Goal: Task Accomplishment & Management: Use online tool/utility

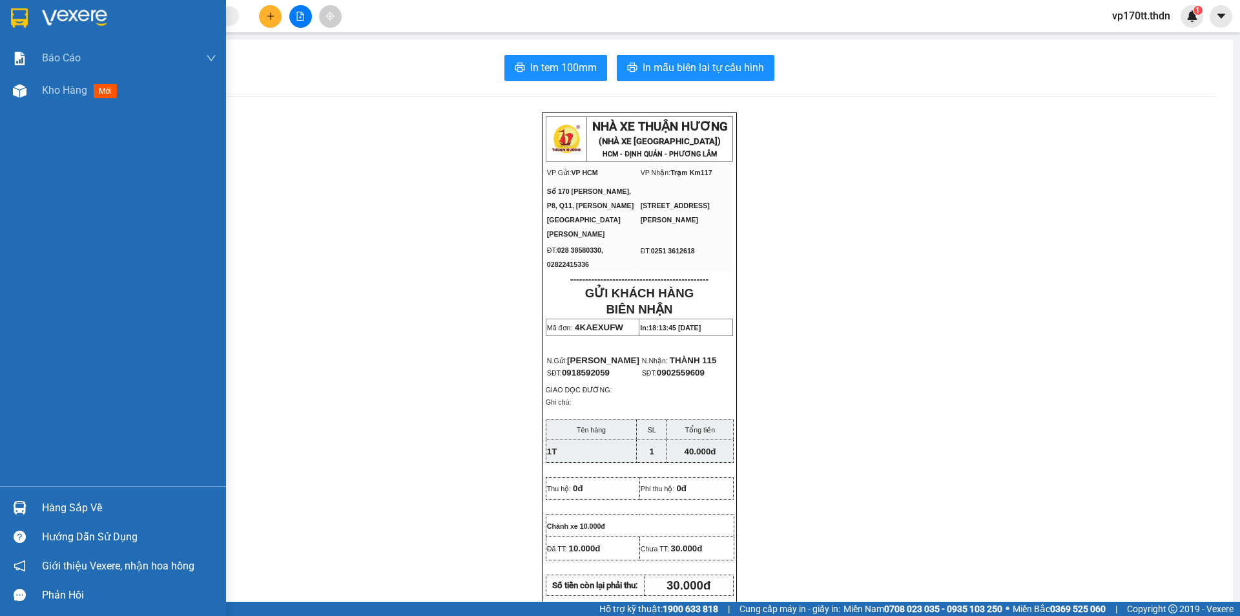
click at [24, 15] on img at bounding box center [19, 17] width 17 height 19
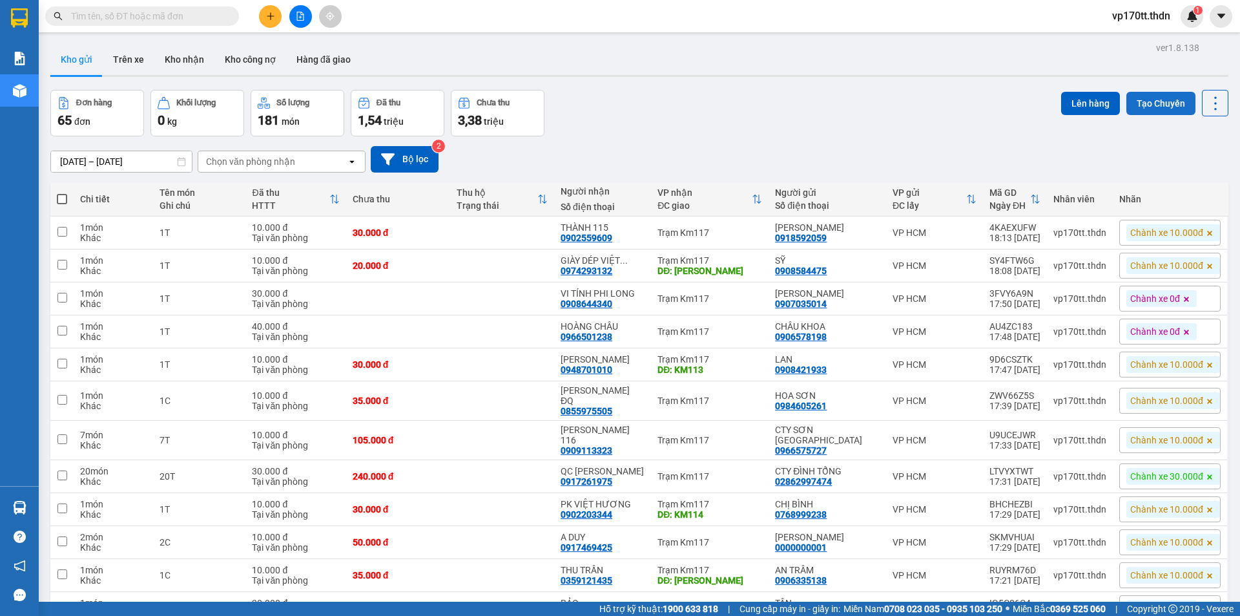
click at [1149, 107] on button "Tạo Chuyến" at bounding box center [1160, 103] width 69 height 23
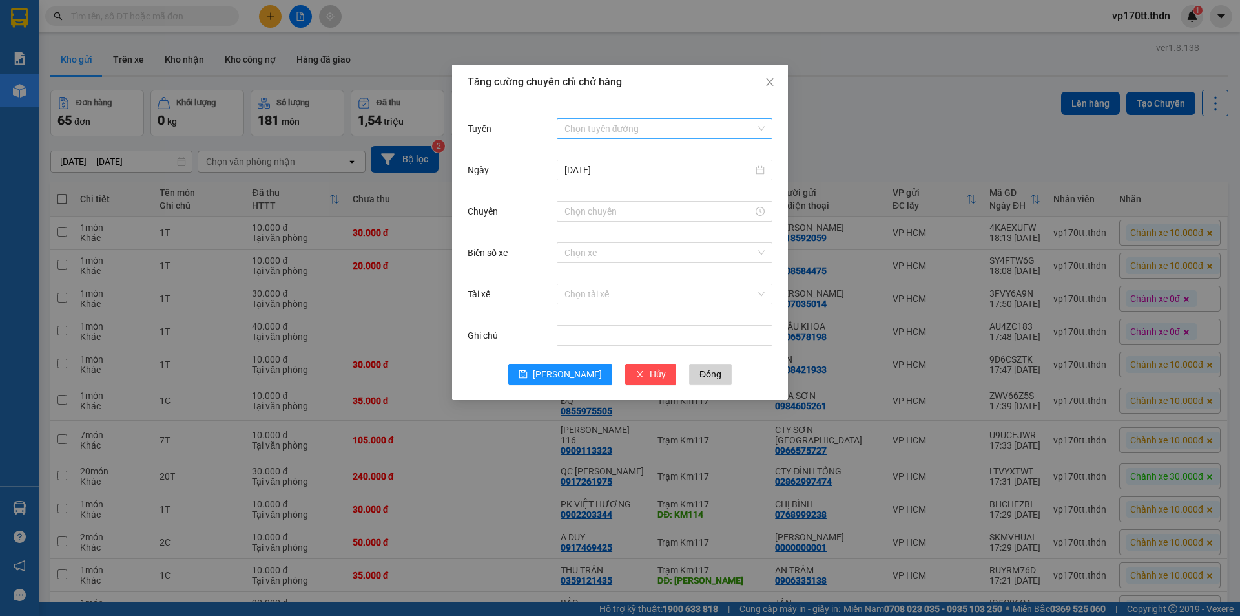
click at [580, 122] on input "Tuyến" at bounding box center [660, 128] width 191 height 19
drag, startPoint x: 599, startPoint y: 154, endPoint x: 602, endPoint y: 169, distance: 14.4
click at [600, 154] on div "[PERSON_NAME] - [GEOGRAPHIC_DATA]" at bounding box center [665, 154] width 200 height 14
click at [630, 203] on div at bounding box center [665, 211] width 216 height 21
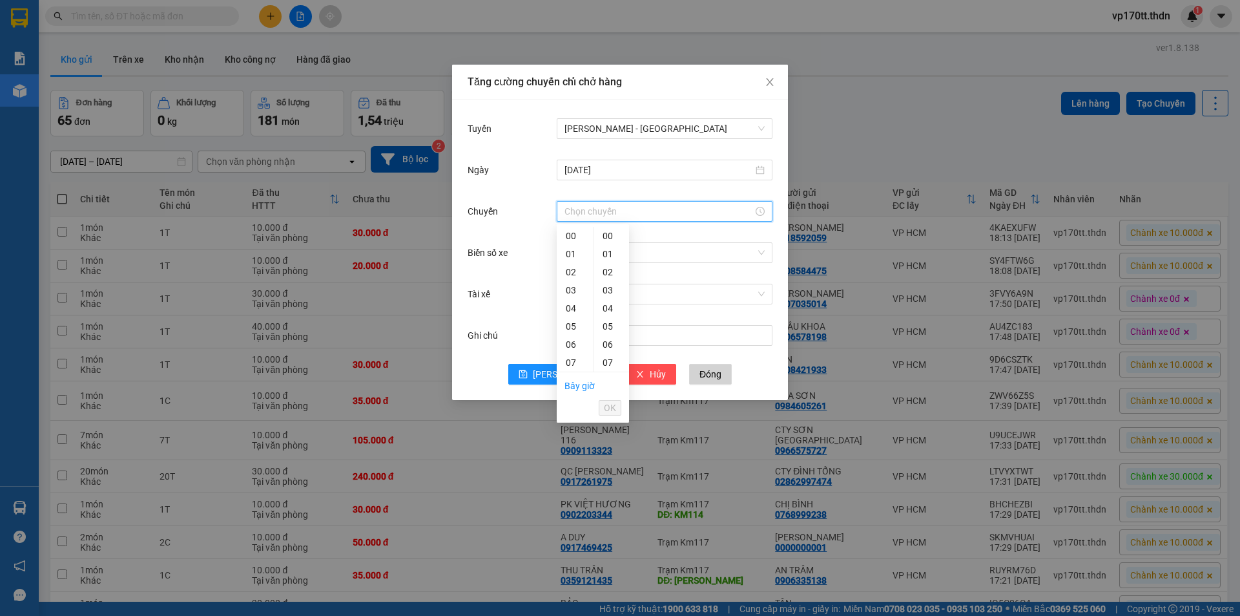
click at [629, 208] on input "Chuyến" at bounding box center [659, 211] width 189 height 14
click at [567, 229] on div "23" at bounding box center [575, 236] width 36 height 18
type input "23:00"
click at [616, 404] on button "OK" at bounding box center [610, 408] width 23 height 16
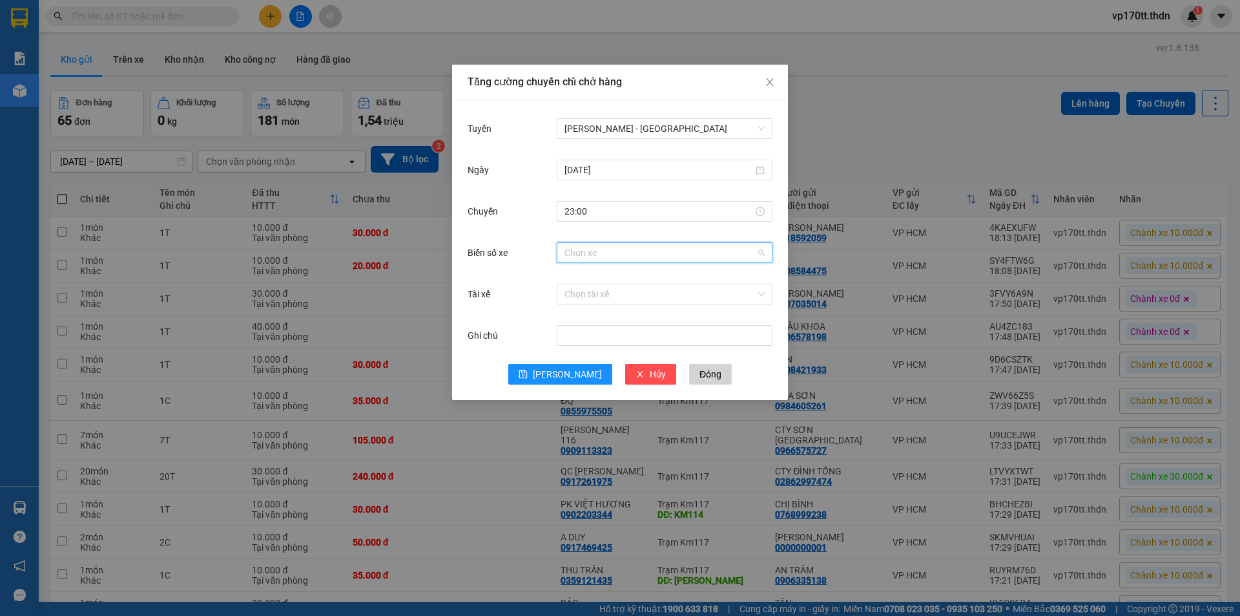
click at [628, 256] on input "Biển số xe" at bounding box center [660, 252] width 191 height 19
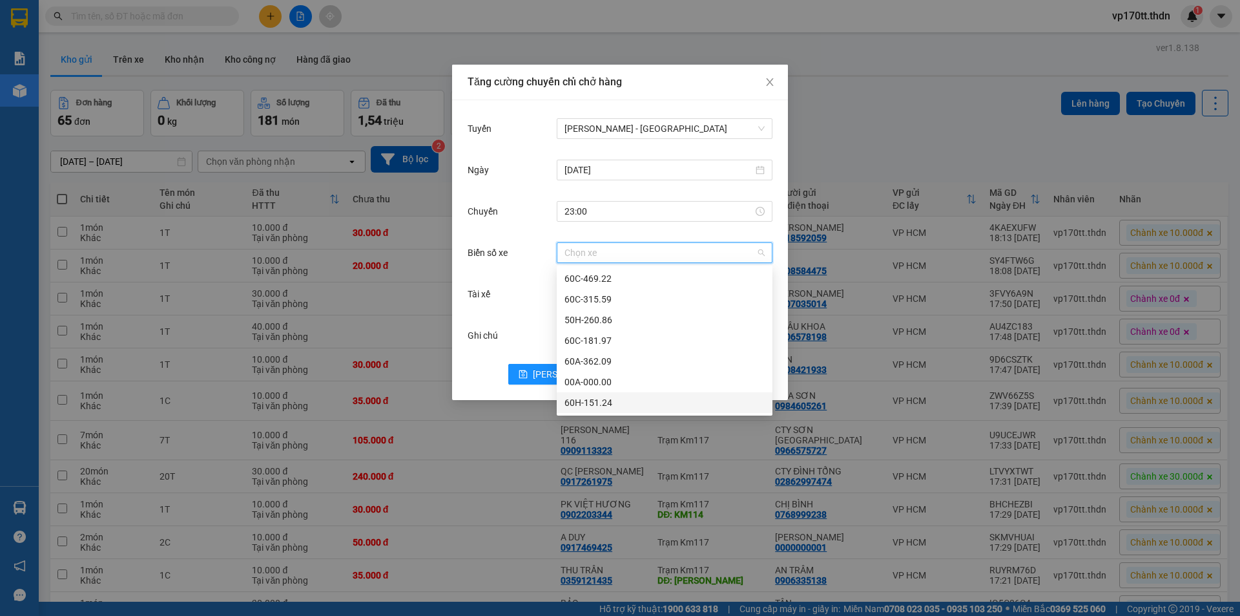
click at [577, 406] on div "60H-151.24" at bounding box center [665, 402] width 200 height 14
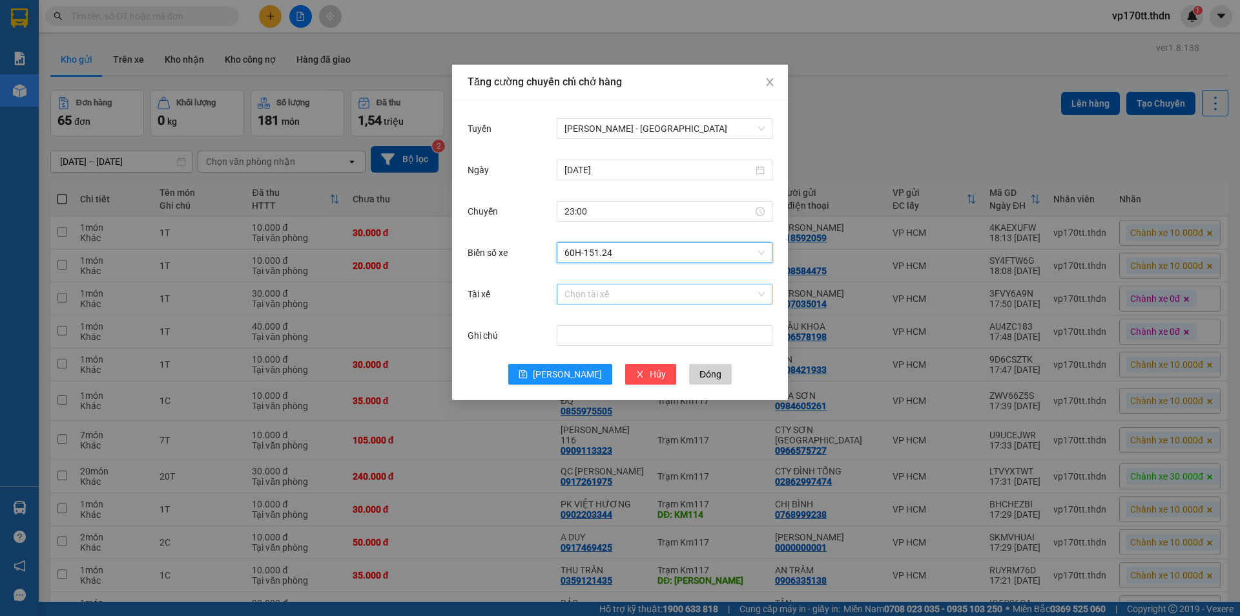
click at [584, 287] on input "Tài xế" at bounding box center [660, 293] width 191 height 19
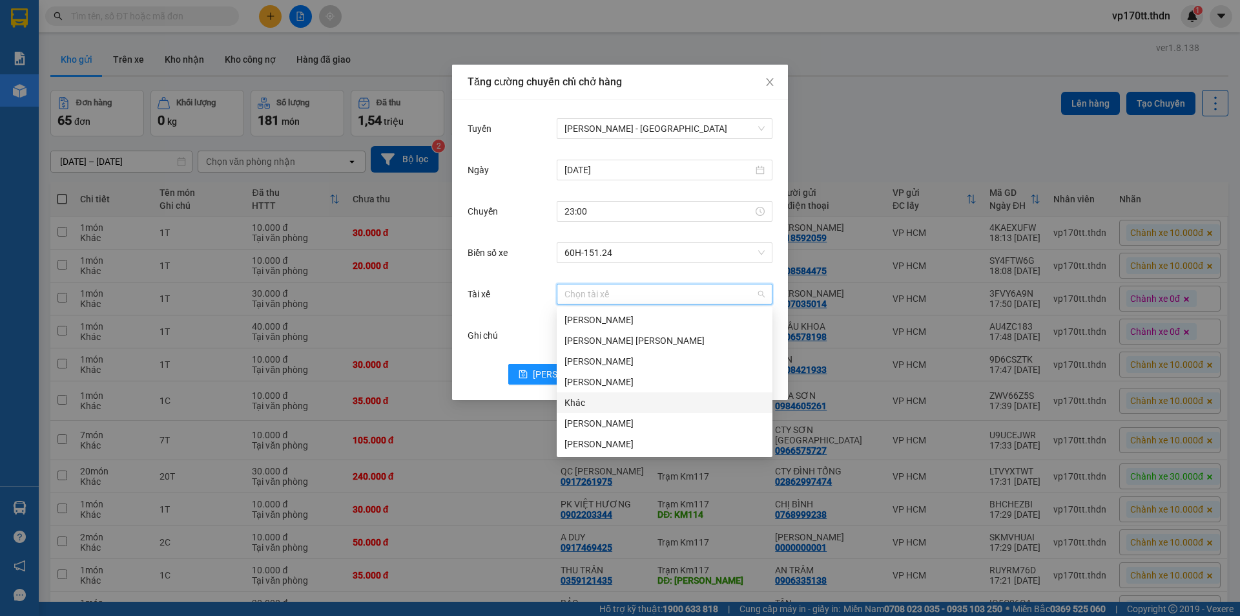
click at [599, 398] on div "Khác" at bounding box center [665, 402] width 200 height 14
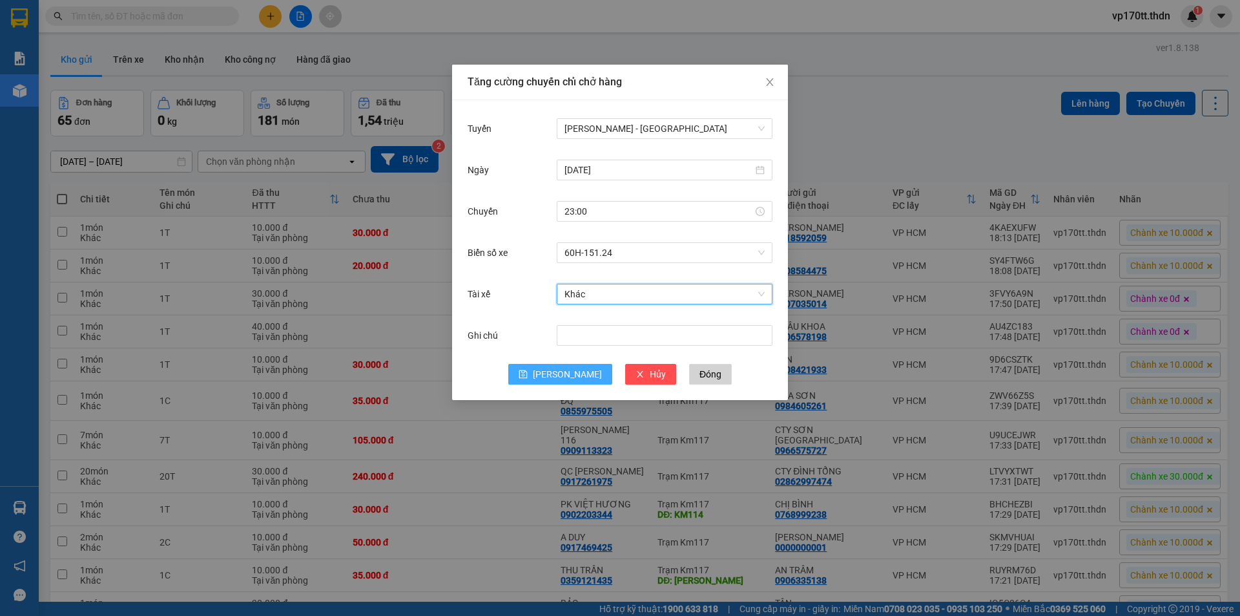
click at [581, 373] on button "[PERSON_NAME]" at bounding box center [560, 374] width 104 height 21
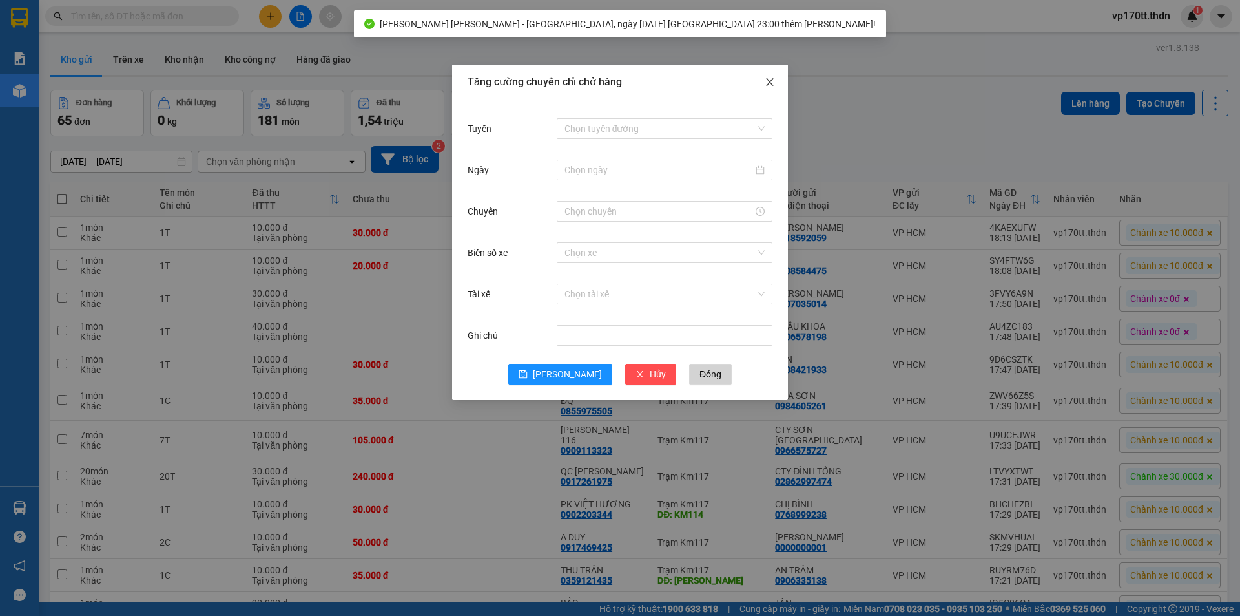
click at [762, 76] on span "Close" at bounding box center [770, 83] width 36 height 36
